Goal: Task Accomplishment & Management: Manage account settings

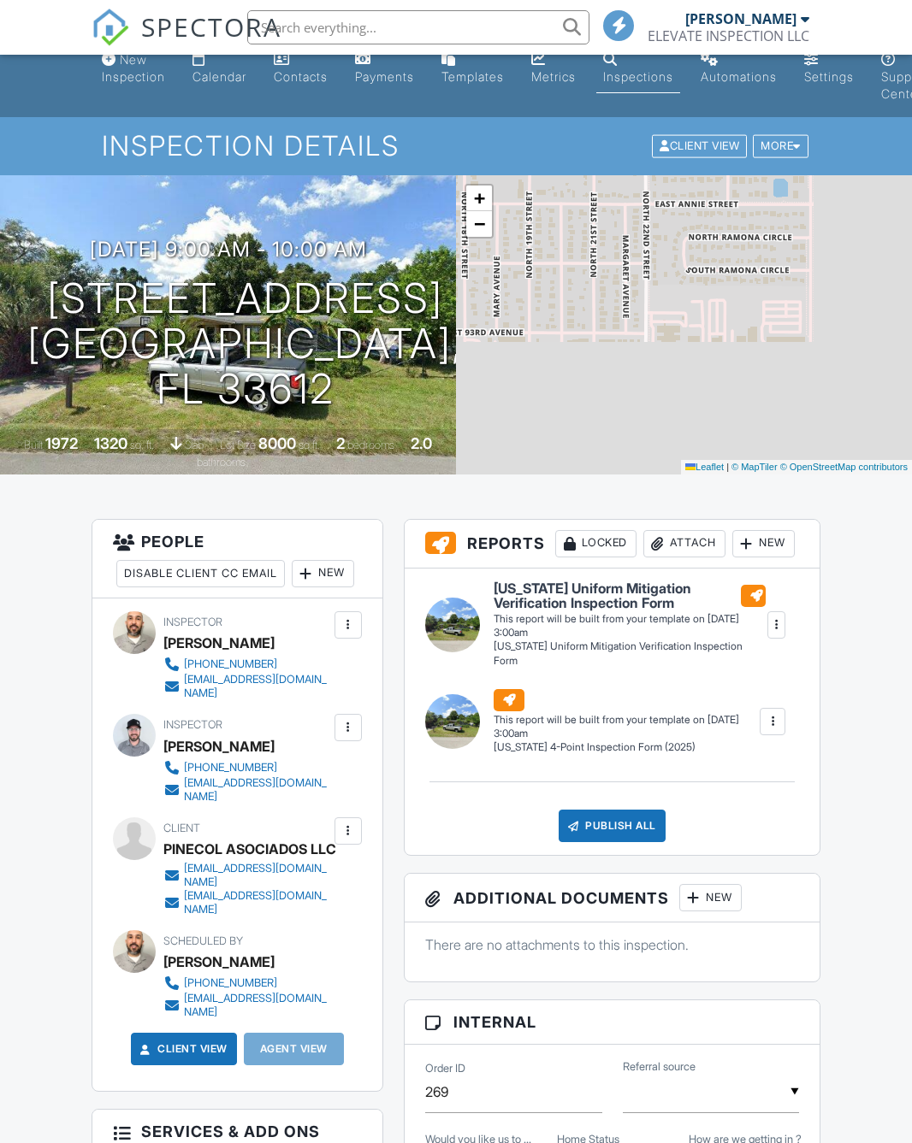
click at [811, 305] on div "+ − Leaflet | © MapTiler © OpenStreetMap contributors" at bounding box center [684, 324] width 456 height 299
click at [785, 148] on div "More" at bounding box center [781, 146] width 56 height 23
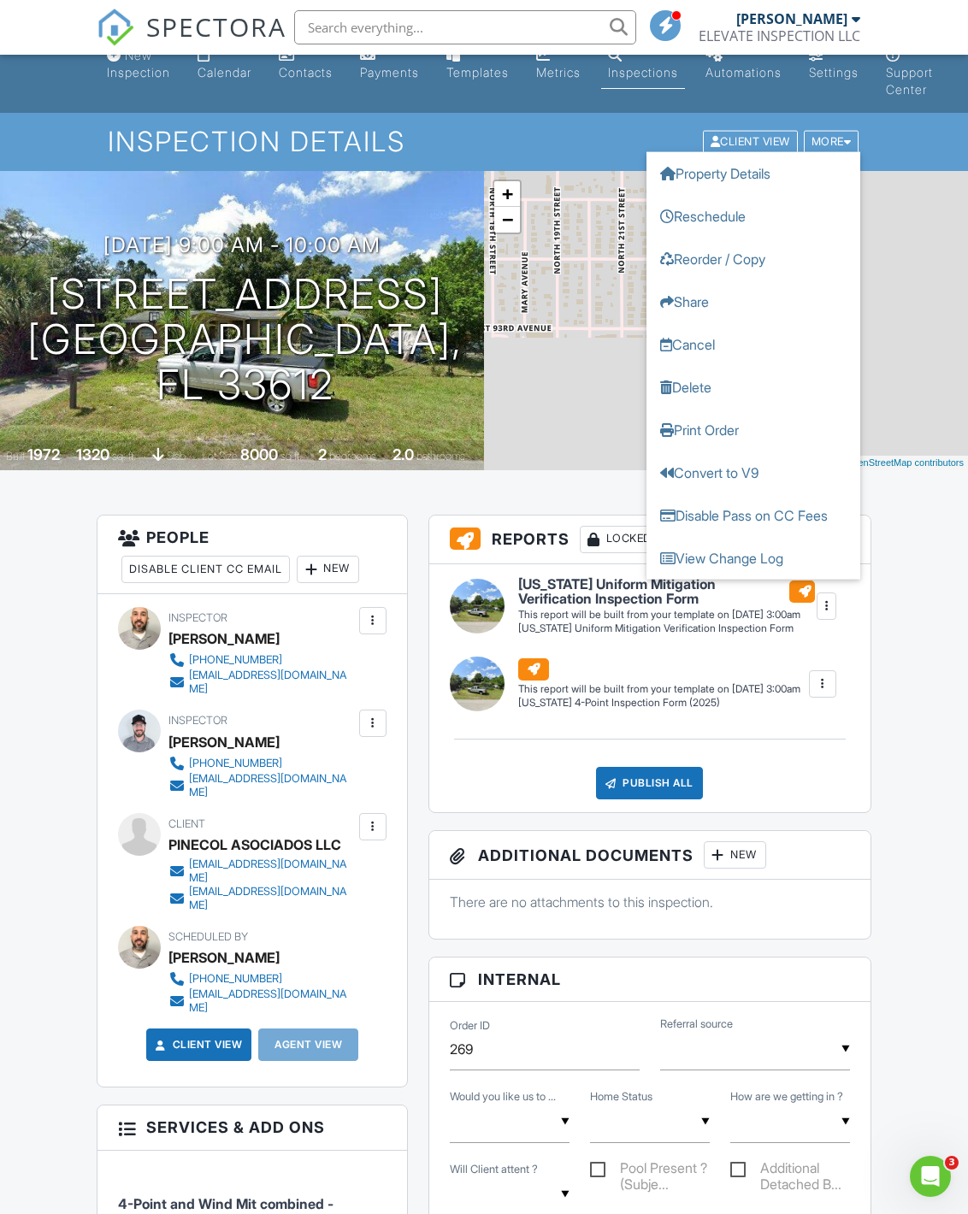
click at [705, 339] on link "Cancel" at bounding box center [753, 344] width 214 height 43
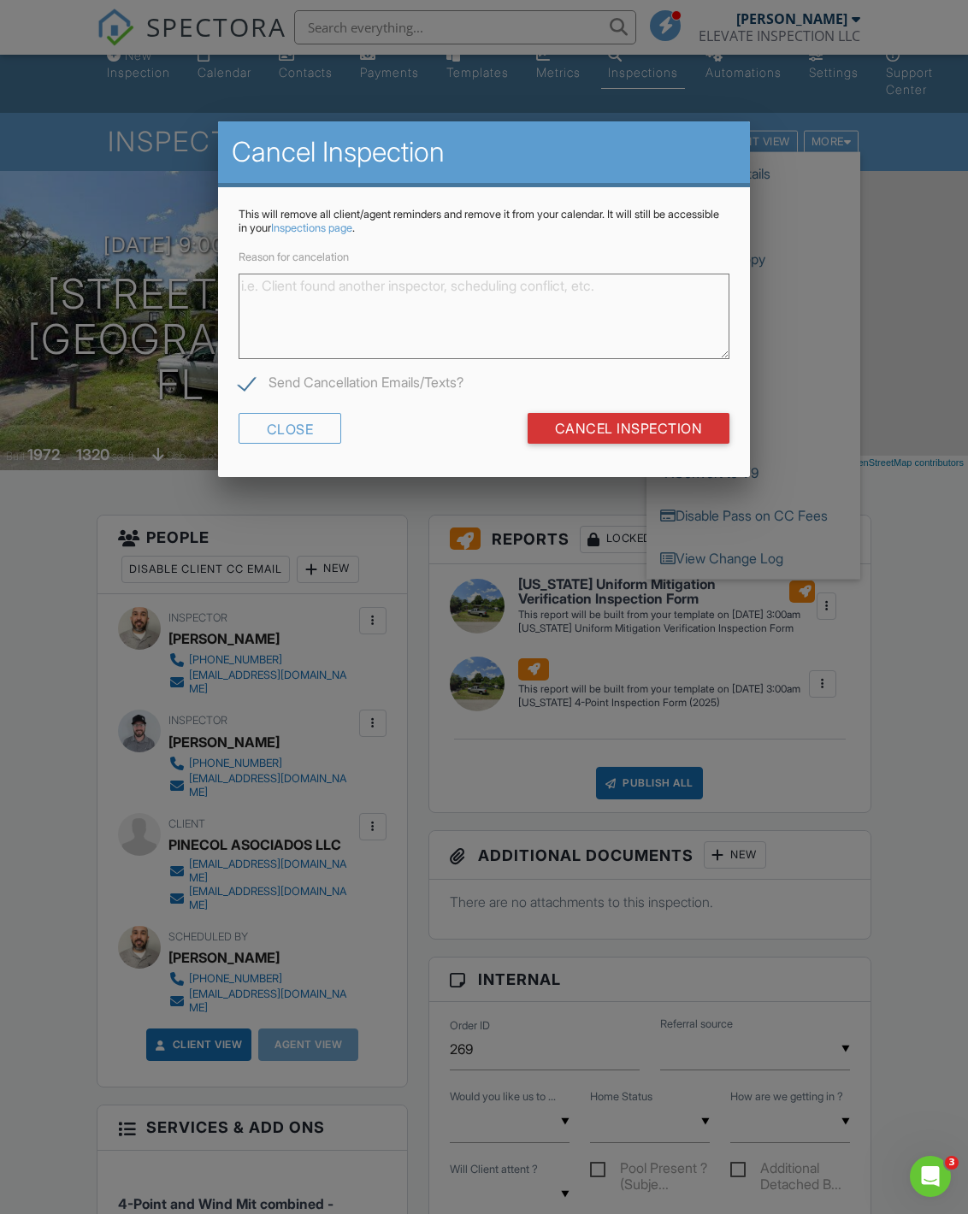
click at [393, 287] on textarea "Reason for cancelation" at bounding box center [485, 317] width 492 height 86
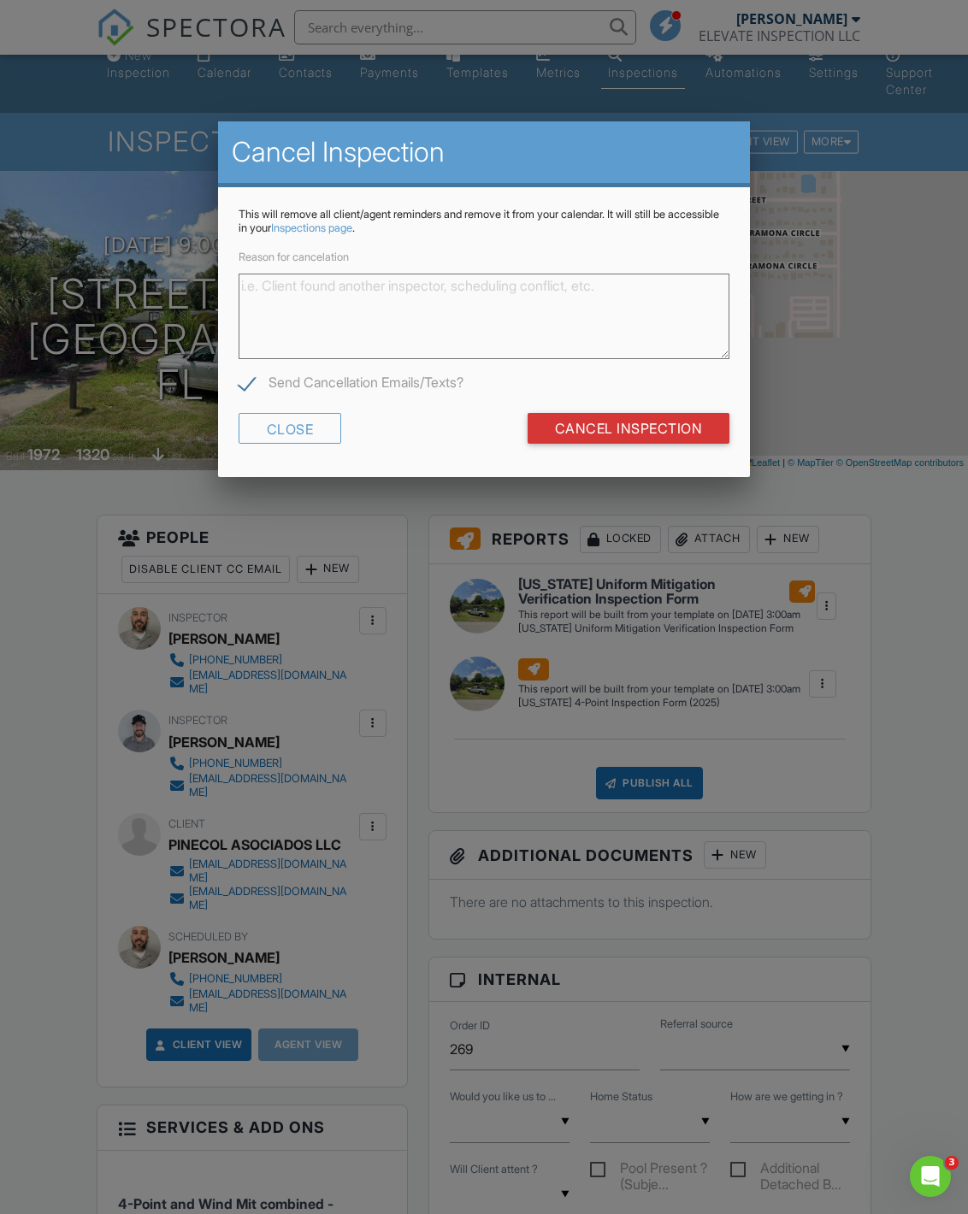
scroll to position [21, 0]
type textarea "Re schedule"
click at [661, 443] on input "Cancel Inspection" at bounding box center [629, 428] width 203 height 31
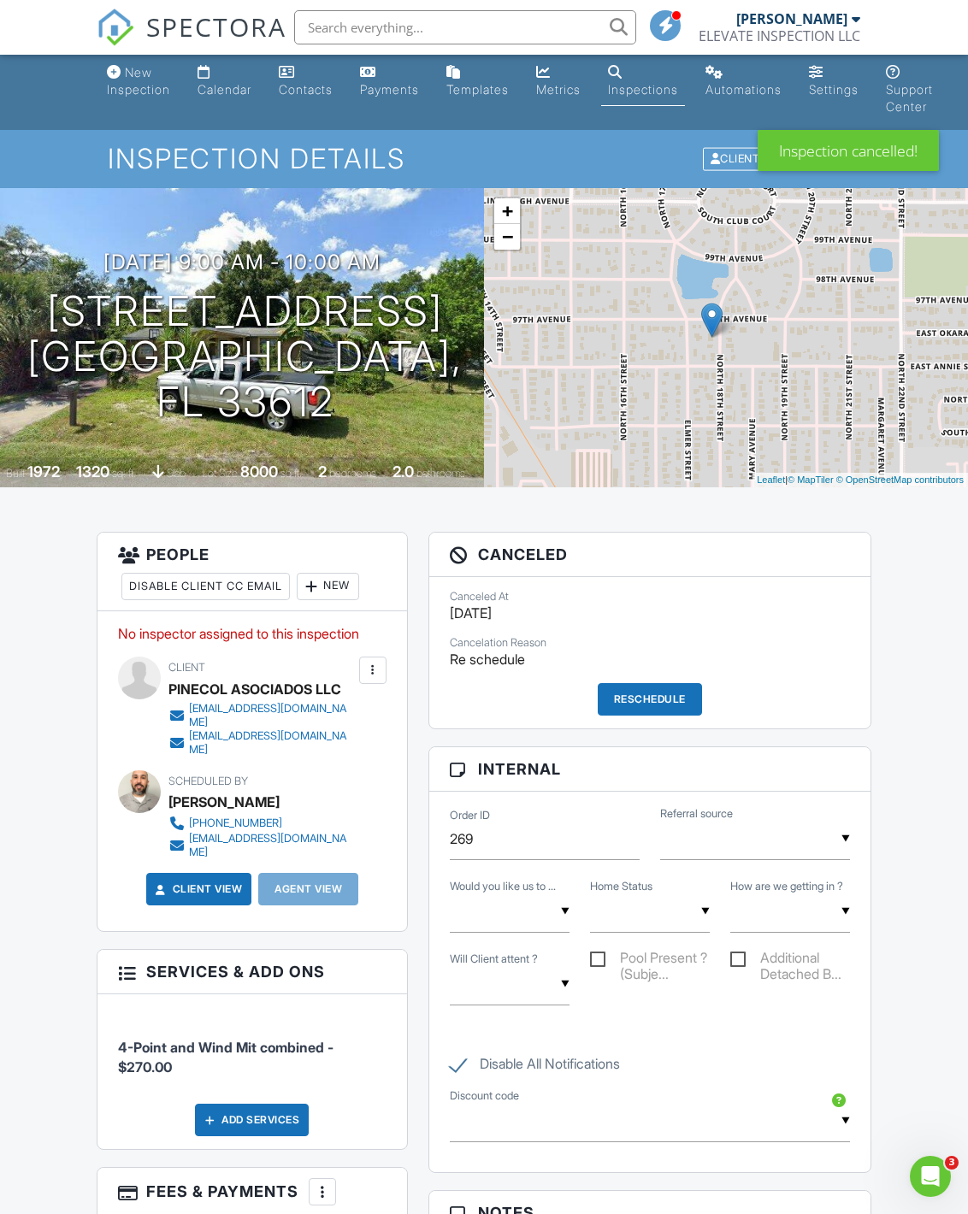
click at [208, 84] on div "Calendar" at bounding box center [225, 89] width 54 height 15
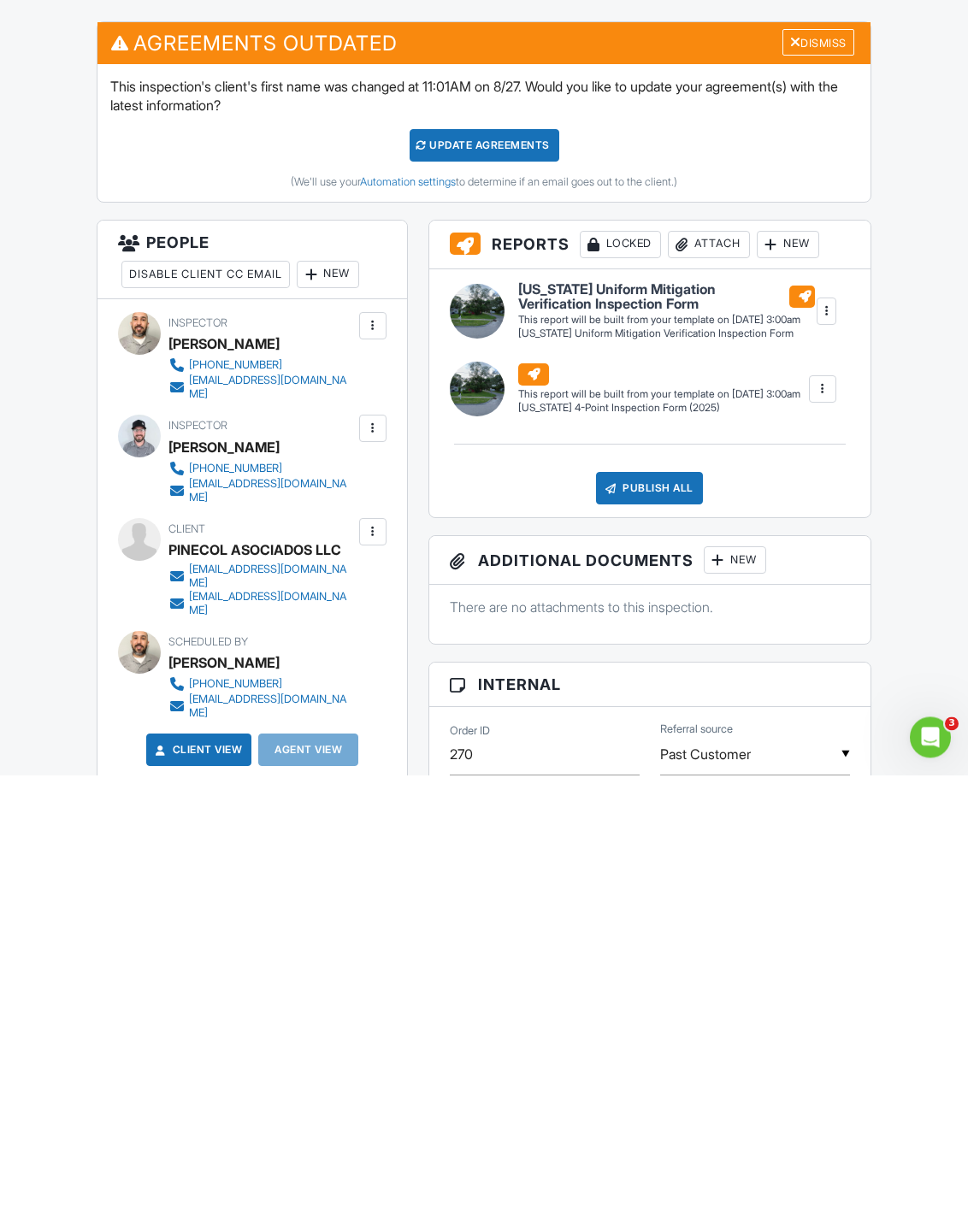
scroll to position [74, 0]
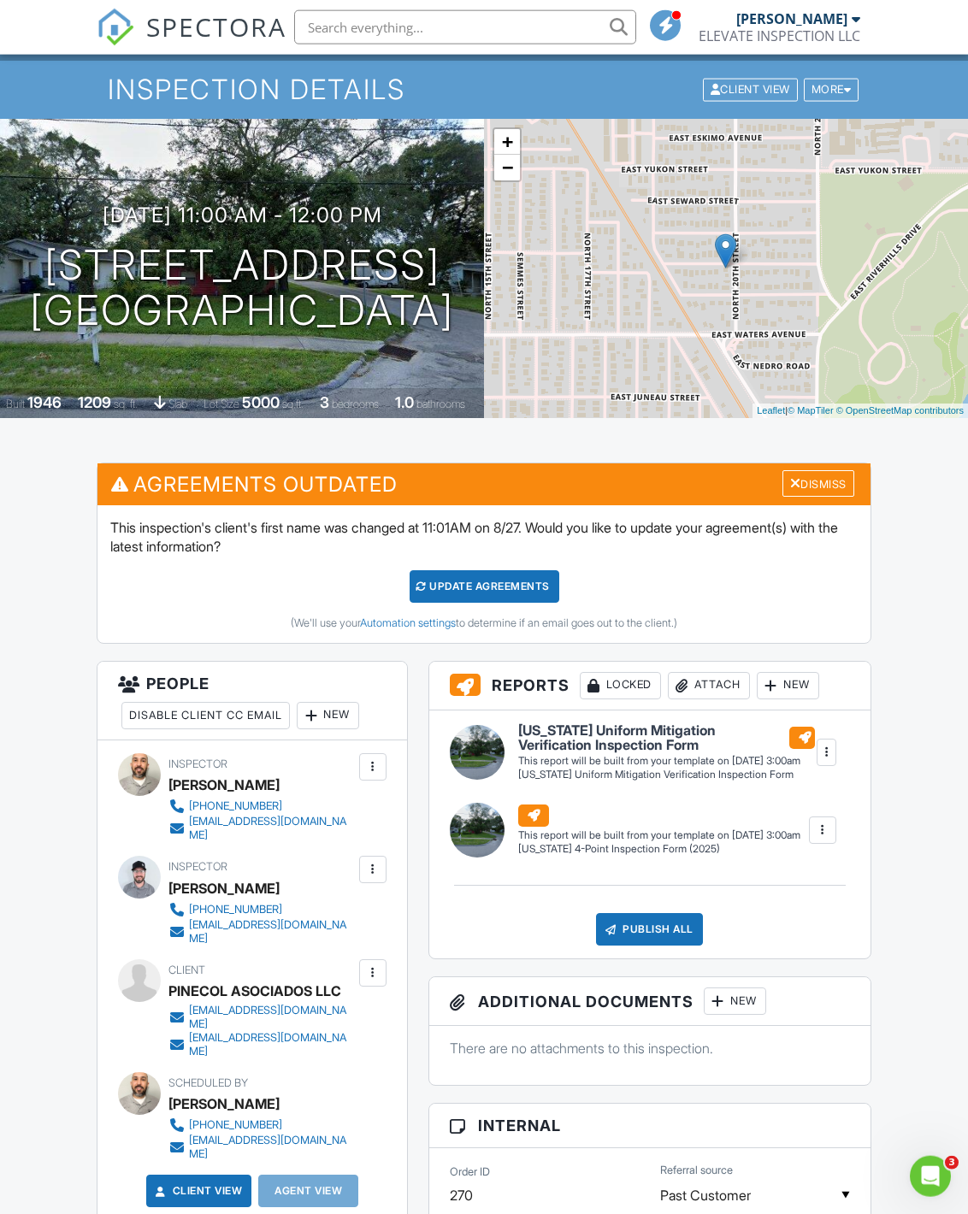
click at [830, 81] on div "More" at bounding box center [832, 90] width 56 height 23
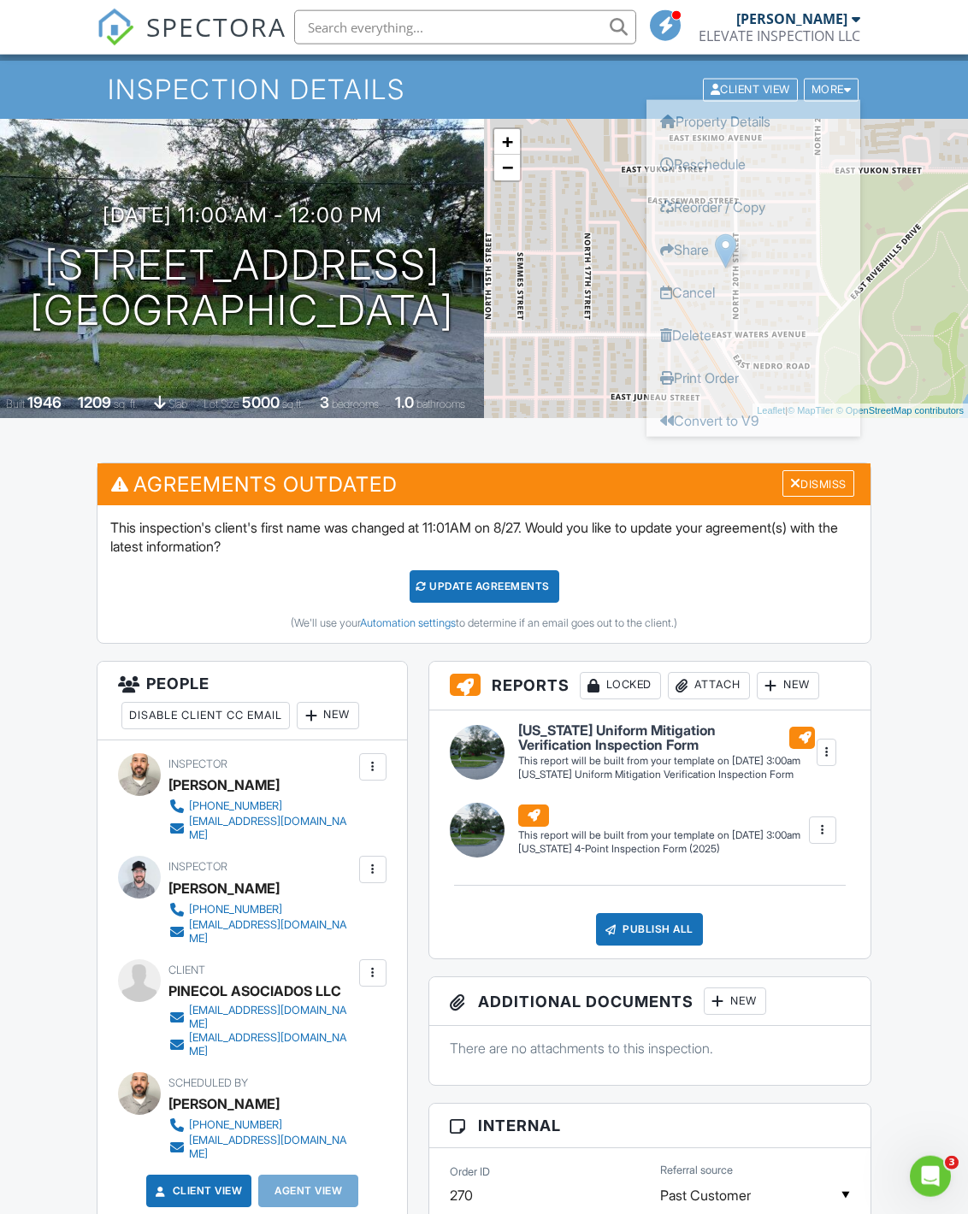
scroll to position [74, 0]
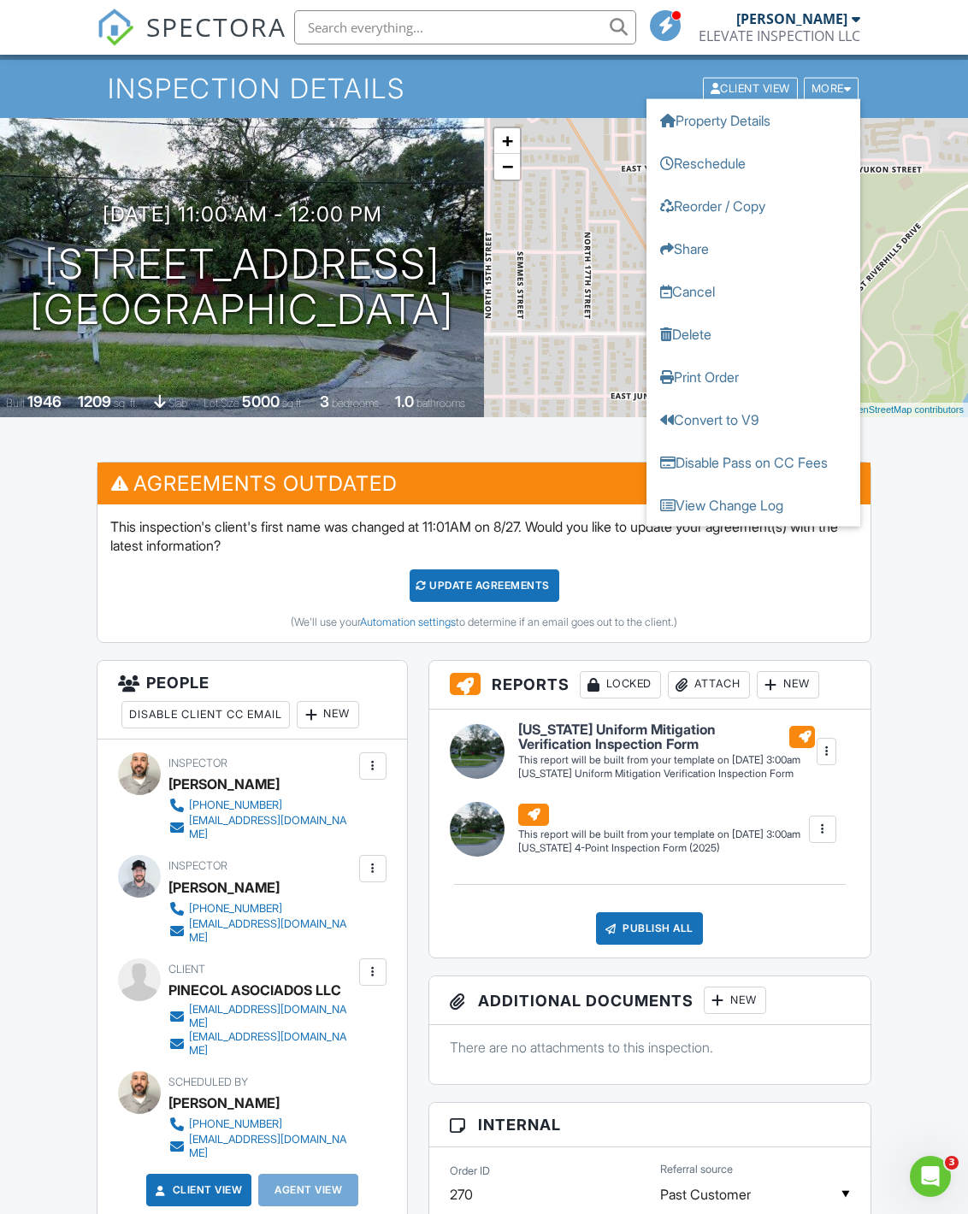
click at [708, 293] on link "Cancel" at bounding box center [753, 291] width 214 height 43
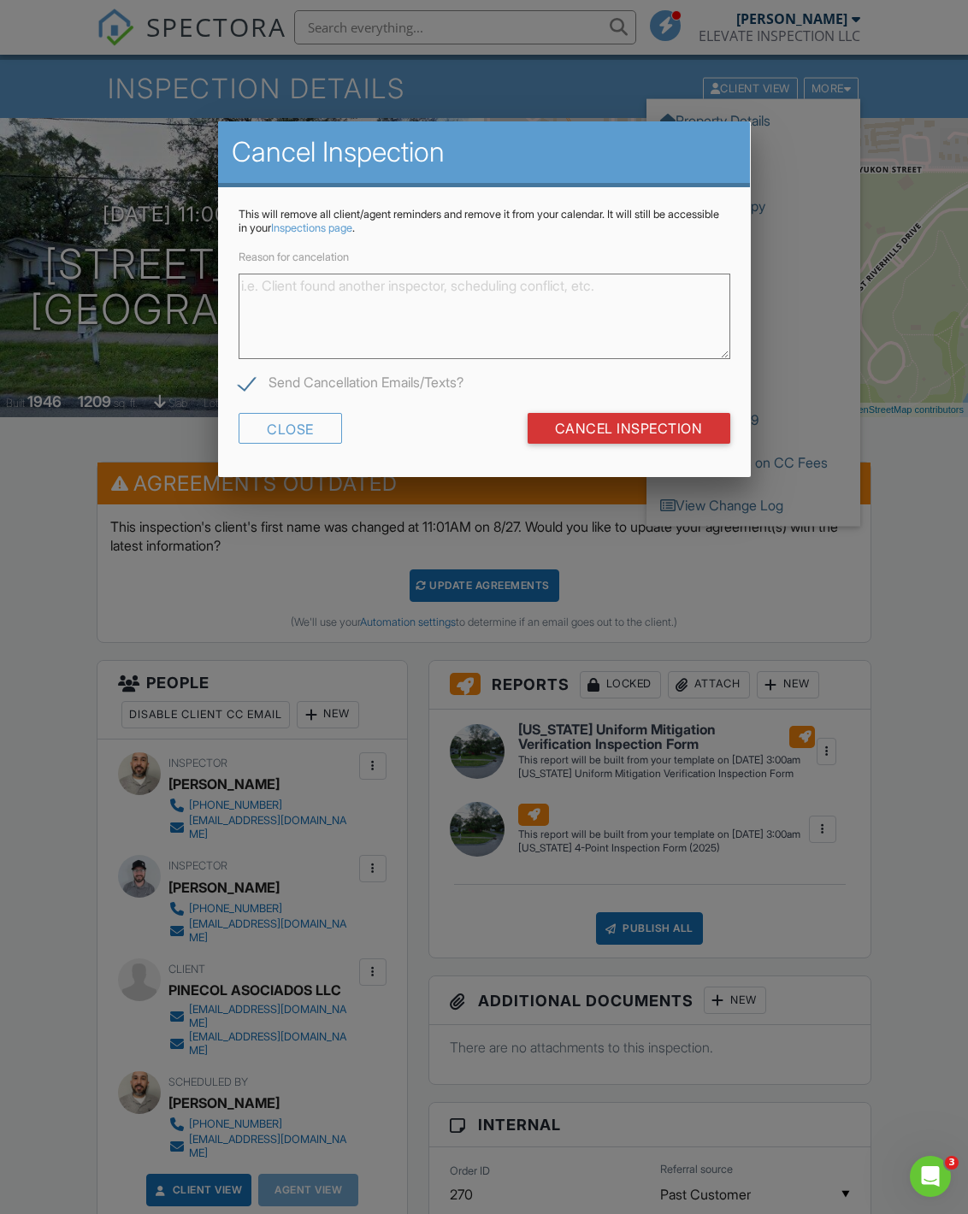
click at [545, 322] on textarea "Reason for cancelation" at bounding box center [485, 317] width 492 height 86
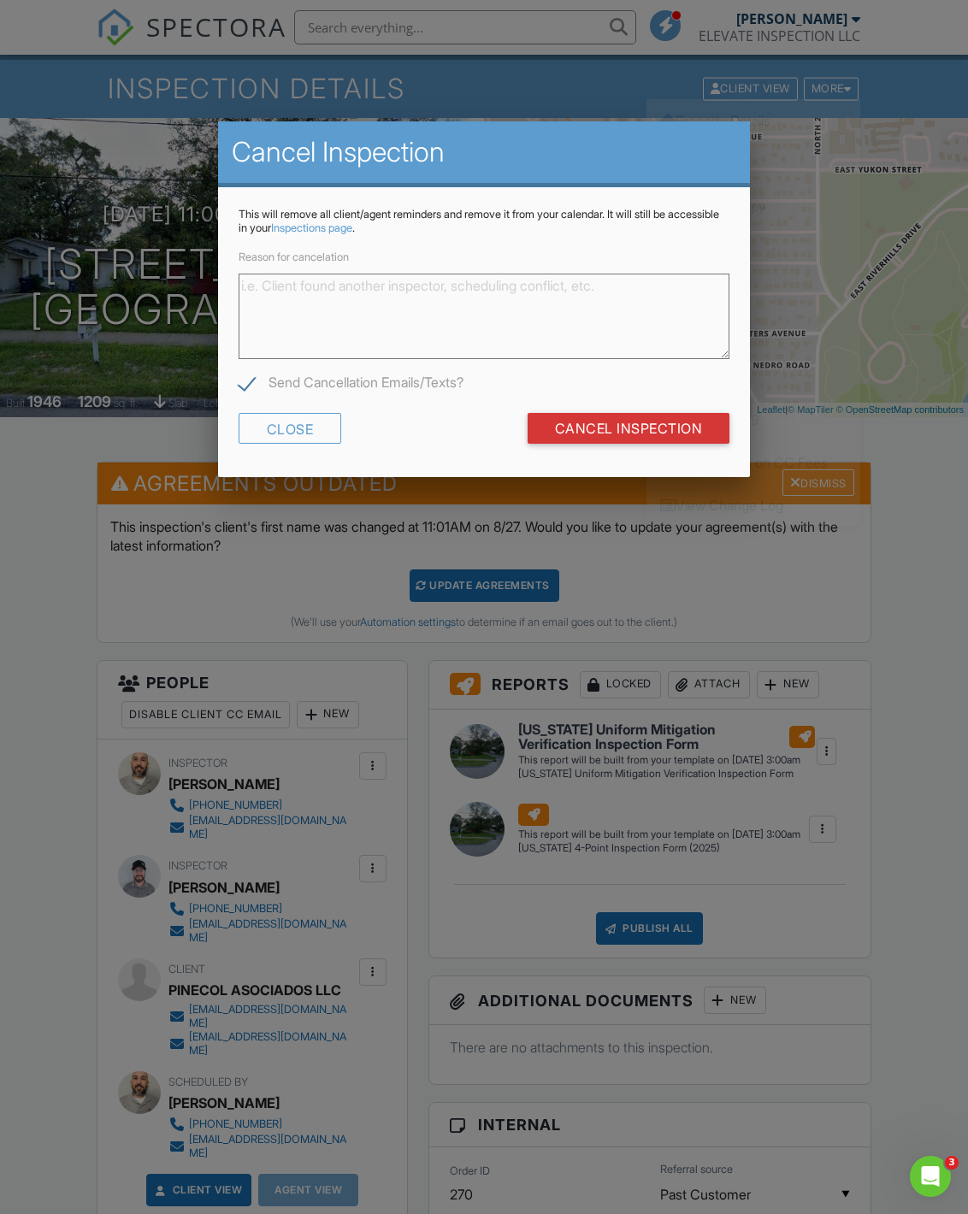
scroll to position [74, 0]
type textarea "Re schedule"
click at [658, 424] on input "Cancel Inspection" at bounding box center [629, 428] width 203 height 31
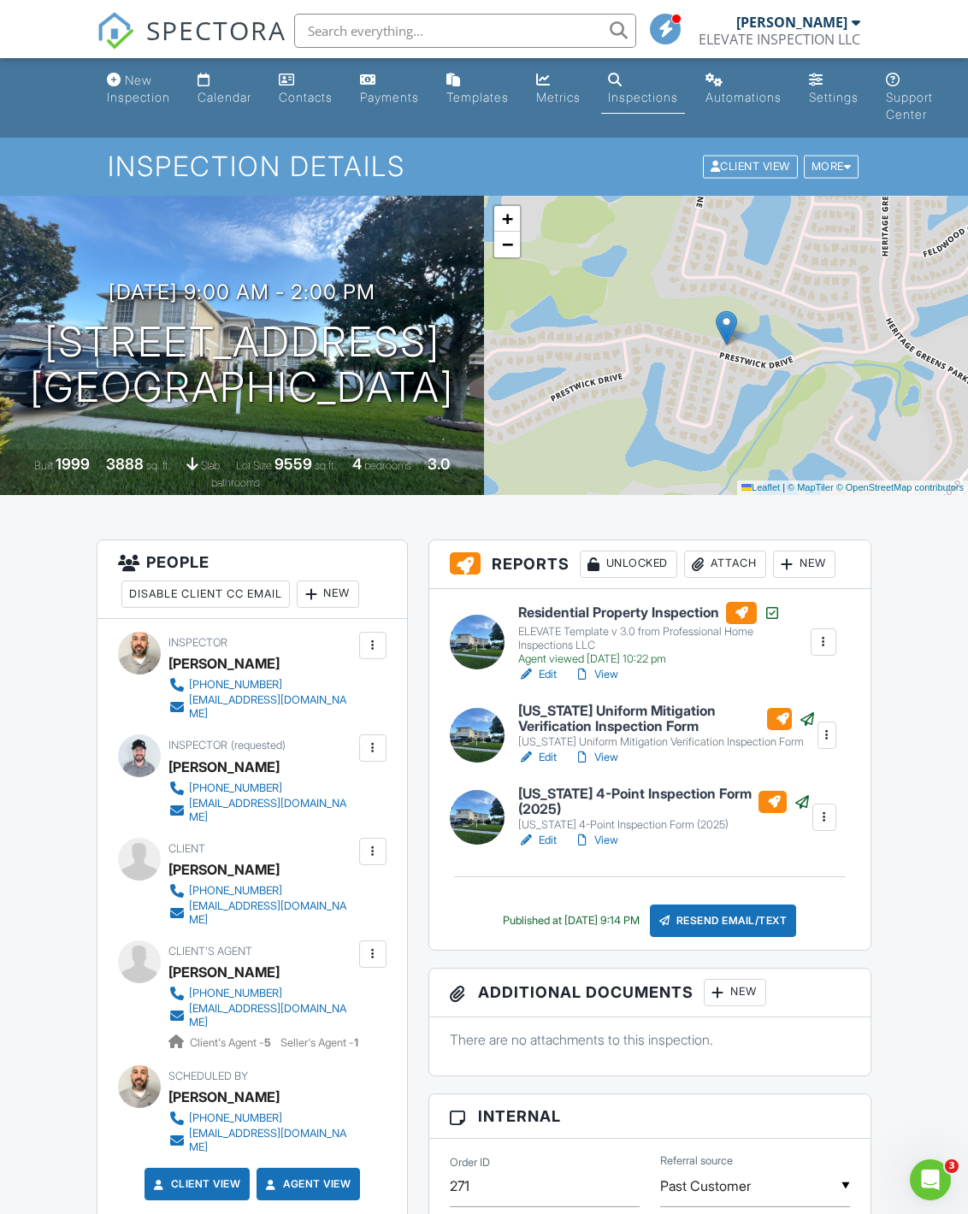
scroll to position [29, 0]
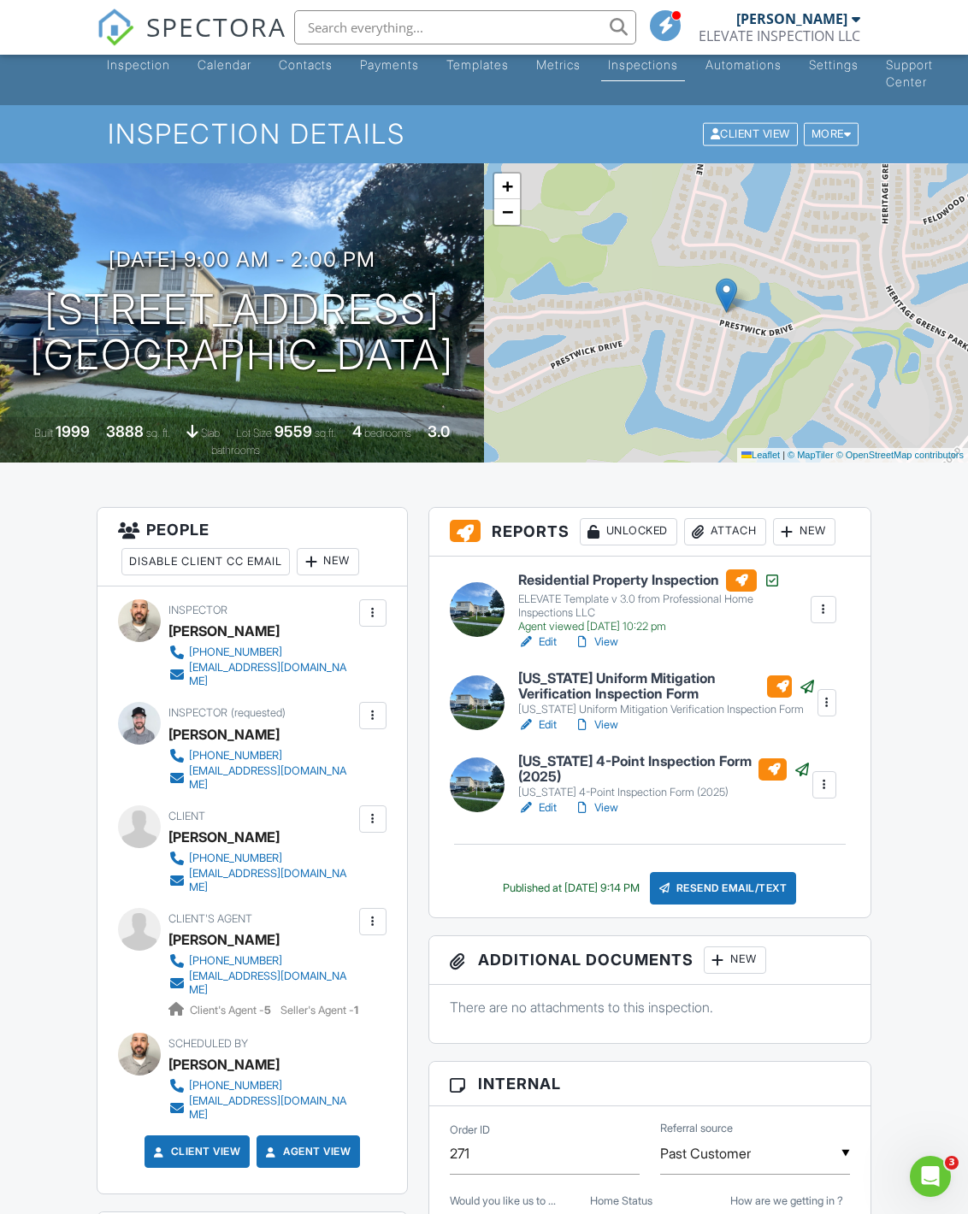
click at [613, 642] on link "View" at bounding box center [596, 642] width 44 height 17
